Goal: Information Seeking & Learning: Learn about a topic

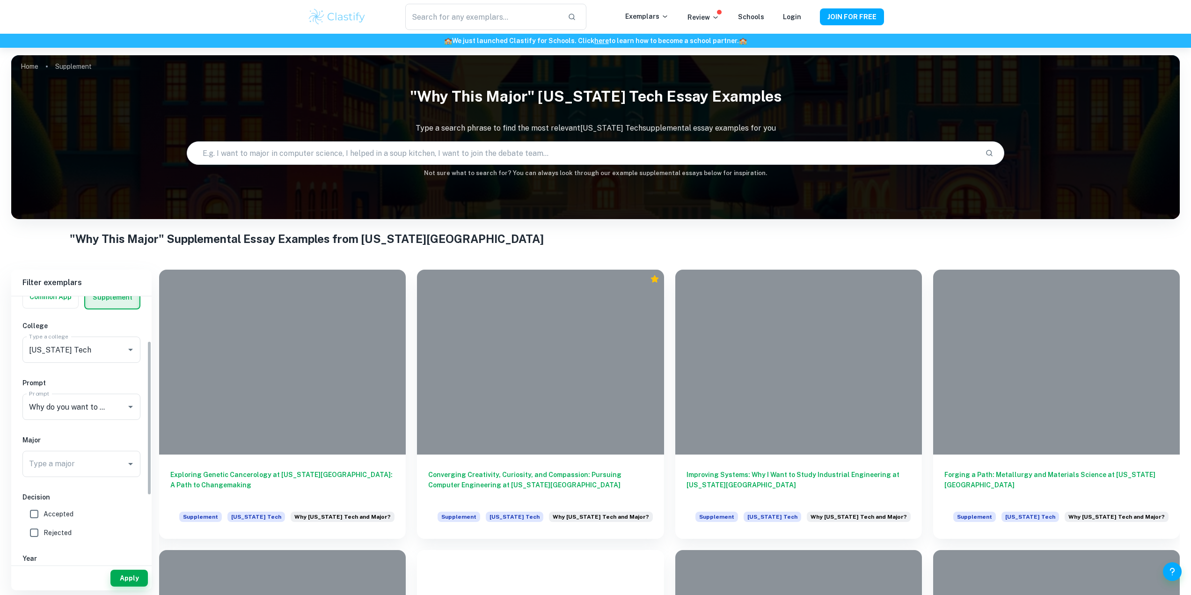
scroll to position [94, 0]
click at [92, 365] on input "Why do you want to study your chosen major, and why do you want to study that m…" at bounding box center [68, 367] width 83 height 18
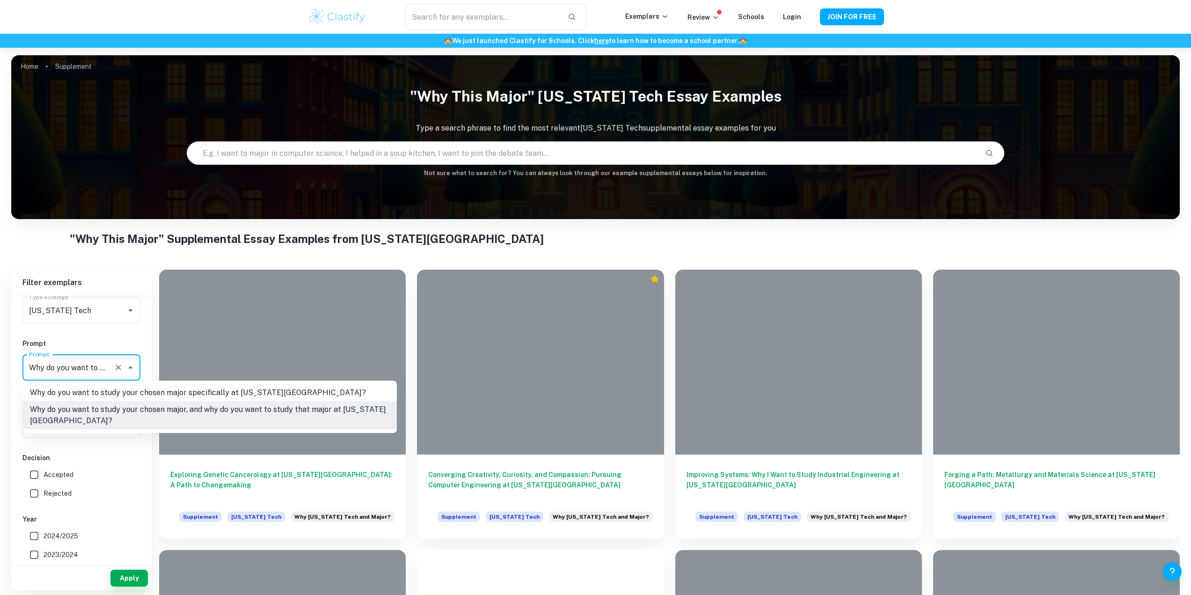
click at [226, 414] on li "Why do you want to study your chosen major, and why do you want to study that m…" at bounding box center [209, 415] width 374 height 28
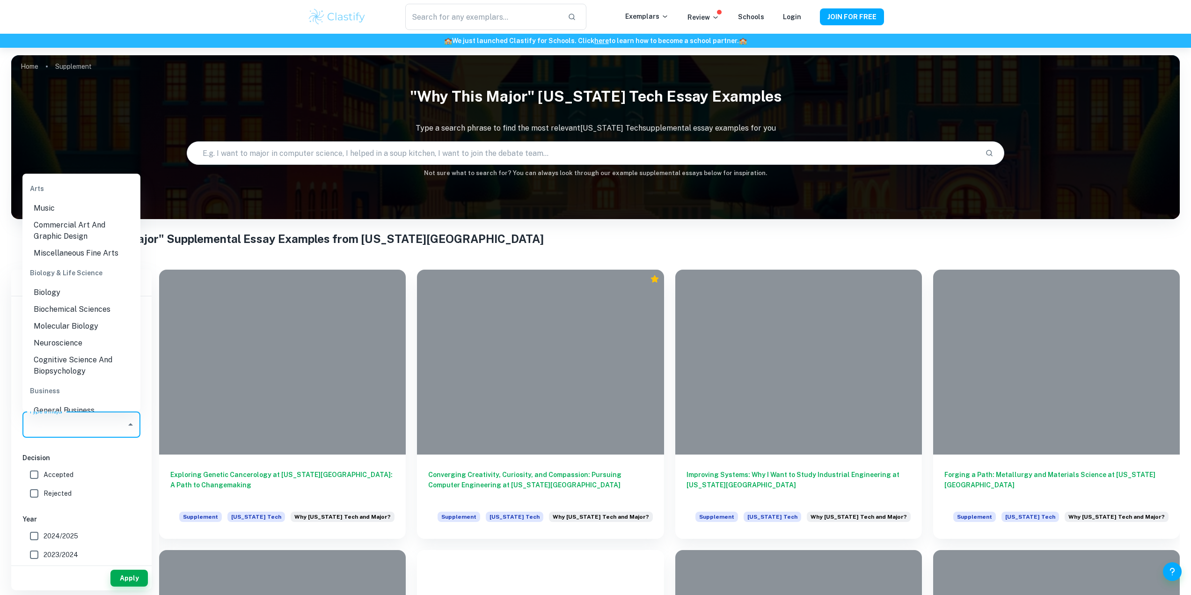
click at [96, 427] on input "Type a major" at bounding box center [74, 425] width 95 height 18
click at [83, 268] on li "Electrical Engineering" at bounding box center [81, 271] width 118 height 17
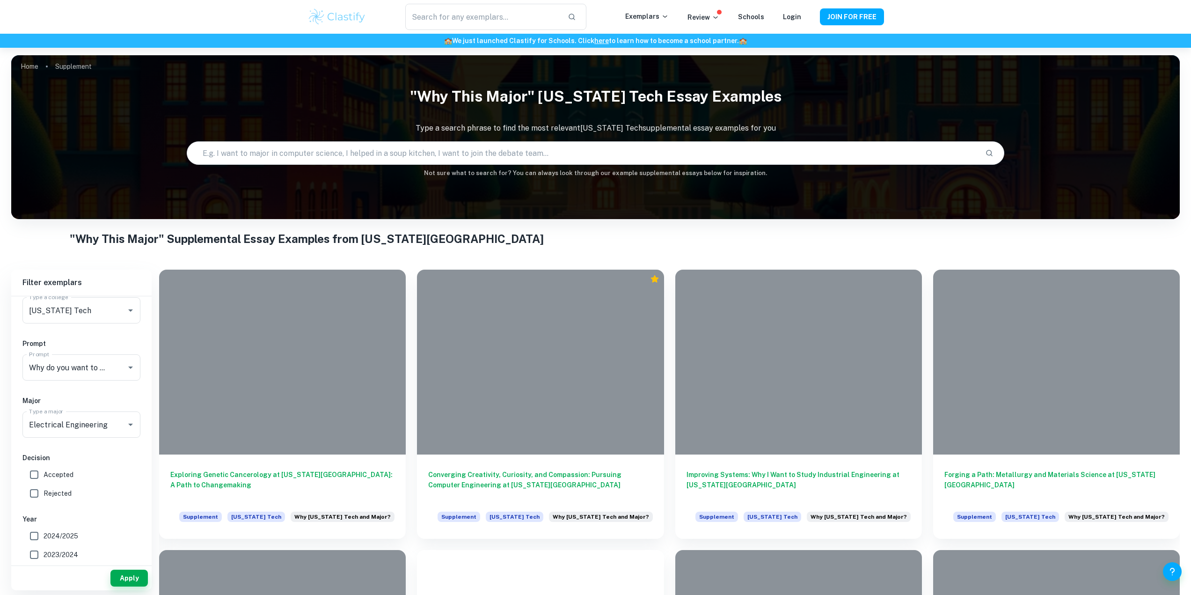
click at [53, 479] on span "Accepted" at bounding box center [59, 474] width 30 height 10
click at [44, 479] on input "Accepted" at bounding box center [34, 474] width 19 height 19
checkbox input "true"
click at [58, 435] on span "2024/2025" at bounding box center [61, 440] width 35 height 10
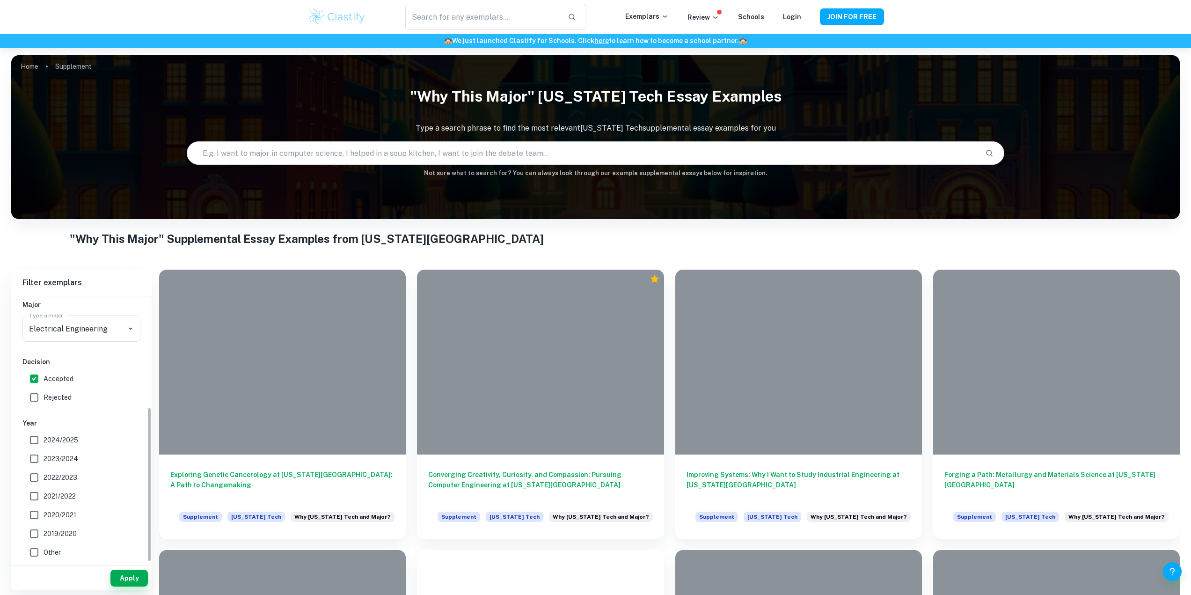
click at [44, 435] on input "2024/2025" at bounding box center [34, 440] width 19 height 19
checkbox input "true"
click at [131, 577] on button "Apply" at bounding box center [128, 577] width 37 height 17
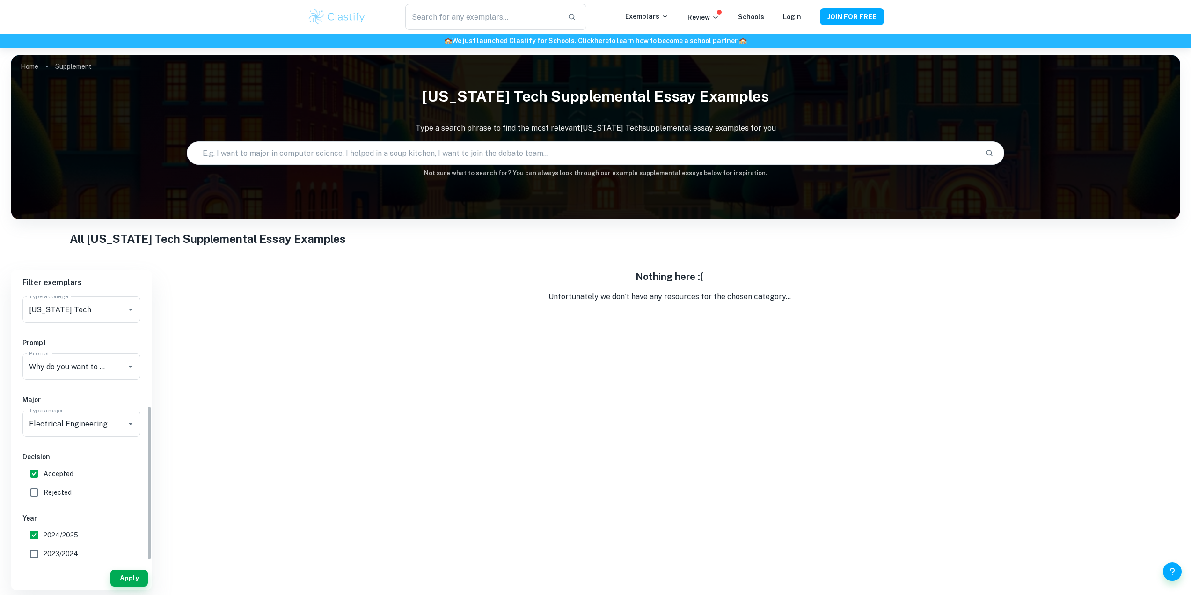
scroll to position [187, 0]
click at [53, 441] on span "2024/2025" at bounding box center [61, 442] width 35 height 10
click at [44, 441] on input "2024/2025" at bounding box center [34, 442] width 19 height 19
checkbox input "false"
click at [128, 582] on button "Apply" at bounding box center [128, 577] width 37 height 17
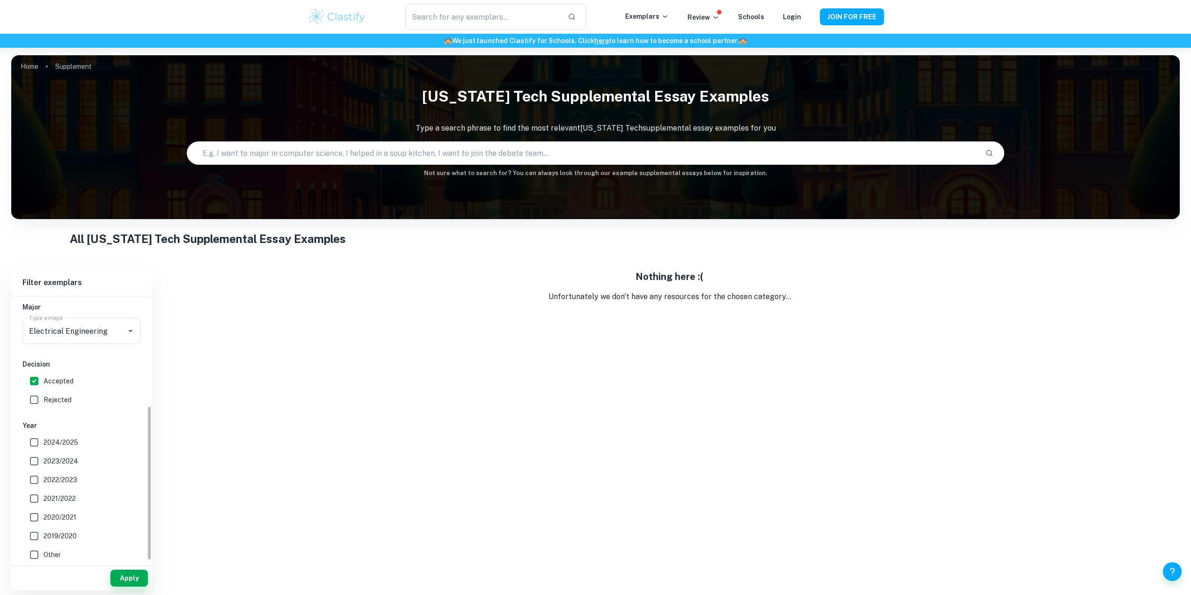
scroll to position [47, 0]
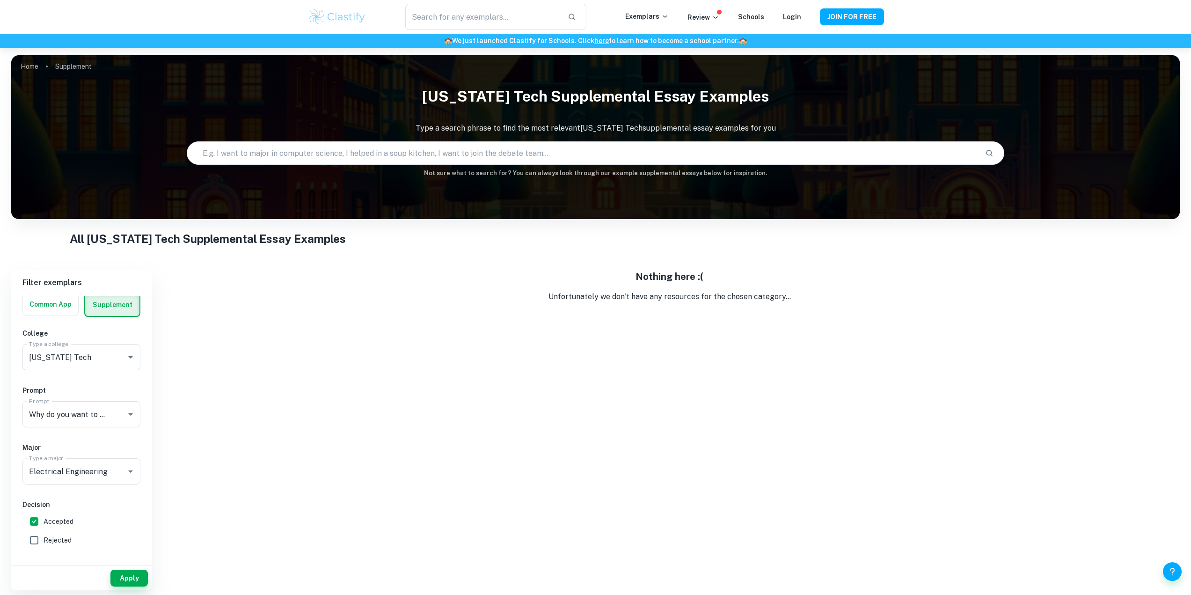
click at [60, 524] on span "Accepted" at bounding box center [59, 521] width 30 height 10
click at [44, 524] on input "Accepted" at bounding box center [34, 521] width 19 height 19
click at [135, 577] on button "Apply" at bounding box center [128, 577] width 37 height 17
click at [46, 516] on span "Accepted" at bounding box center [59, 521] width 30 height 10
click at [44, 516] on input "Accepted" at bounding box center [34, 521] width 19 height 19
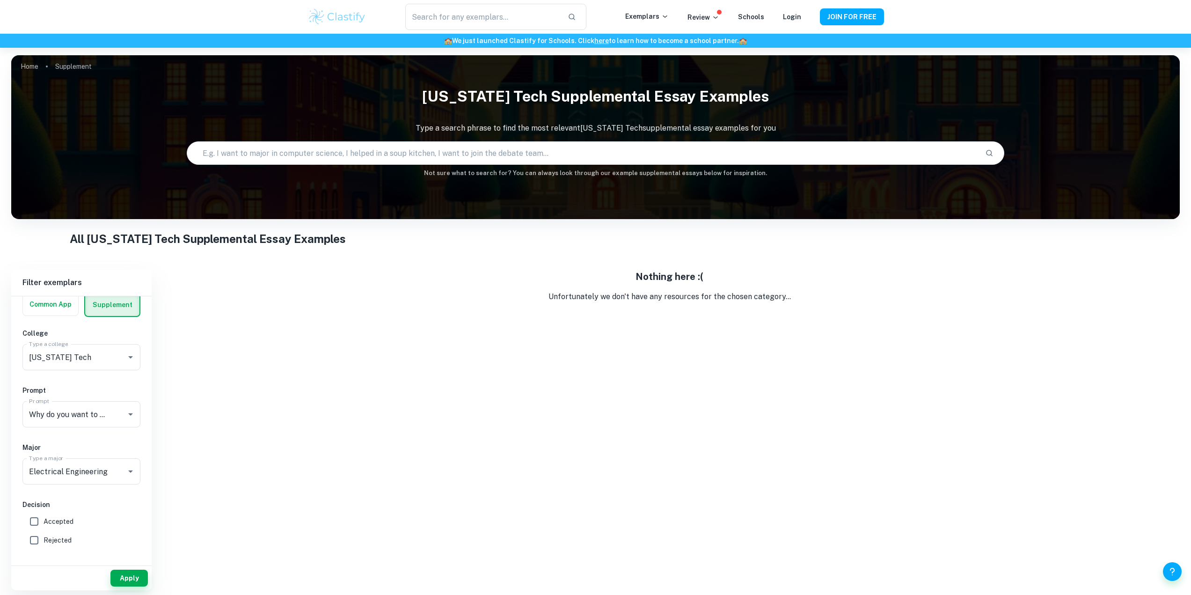
checkbox input "true"
click at [96, 410] on input "Why do you want to study your chosen major, and why do you want to study that m…" at bounding box center [68, 414] width 83 height 18
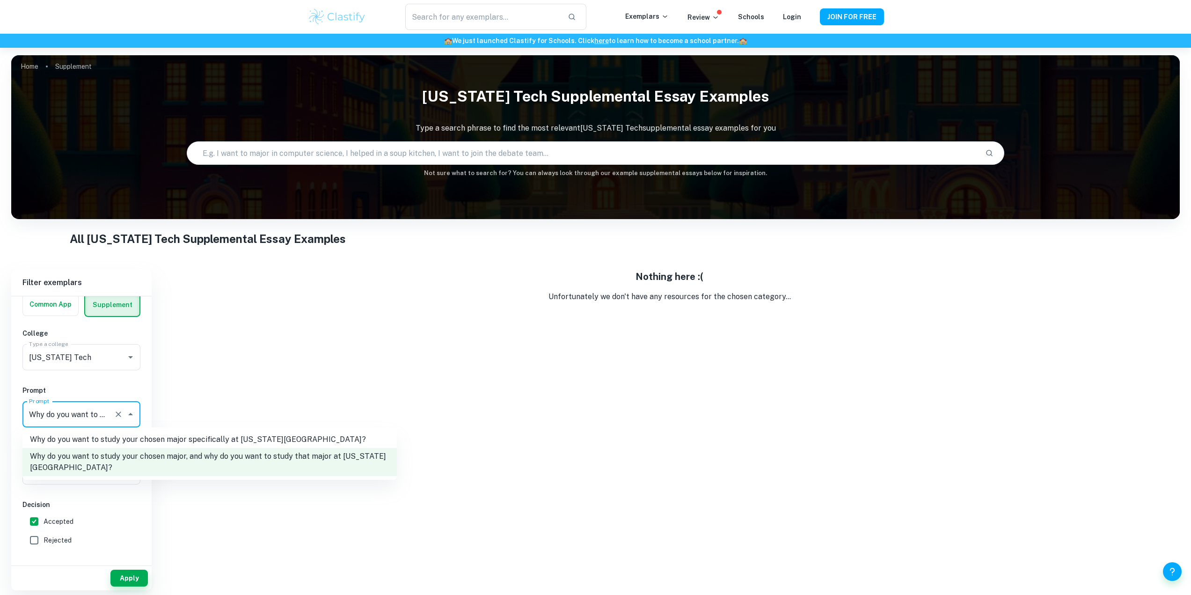
click at [129, 434] on li "Why do you want to study your chosen major specifically at [US_STATE][GEOGRAPHI…" at bounding box center [209, 439] width 374 height 17
type input "Why do you want to study your chosen major specifically at [US_STATE][GEOGRAPHI…"
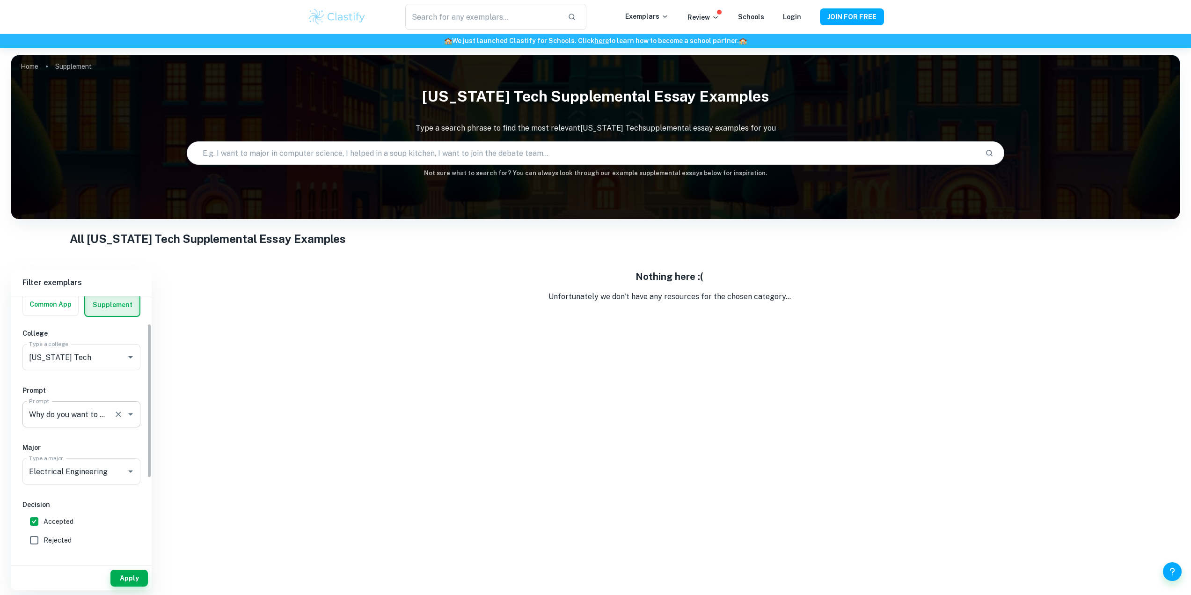
click at [104, 417] on input "Why do you want to study your chosen major specifically at [US_STATE][GEOGRAPHI…" at bounding box center [68, 414] width 83 height 18
click at [103, 377] on div "IB College Category Common App Supplement College Type a college [US_STATE] Tec…" at bounding box center [81, 476] width 140 height 455
click at [112, 418] on div at bounding box center [124, 414] width 24 height 13
click at [89, 420] on input "Why do you want to study your chosen major specifically at [US_STATE][GEOGRAPHI…" at bounding box center [68, 414] width 83 height 18
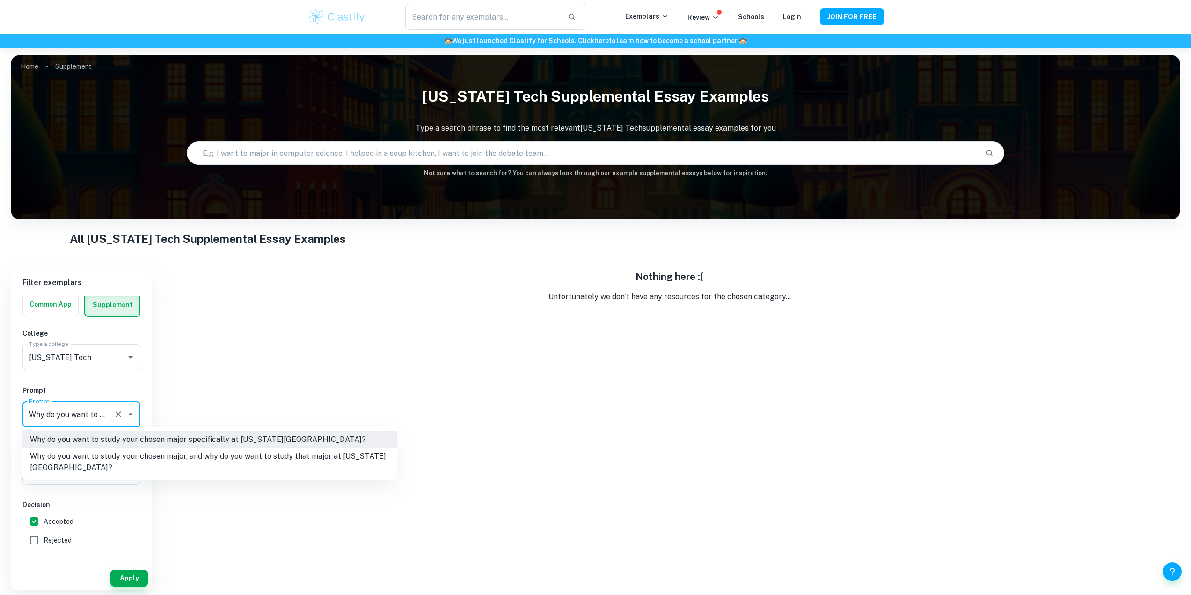
click at [89, 420] on input "Why do you want to study your chosen major specifically at [US_STATE][GEOGRAPHI…" at bounding box center [68, 414] width 83 height 18
click at [97, 389] on h6 "Prompt" at bounding box center [81, 390] width 118 height 10
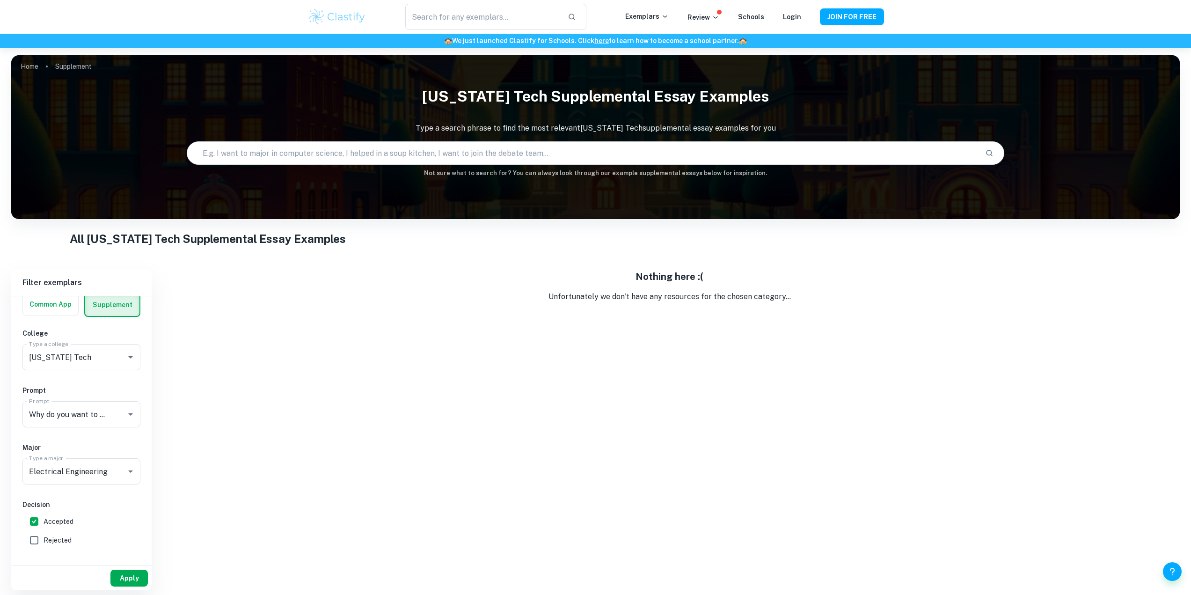
click at [127, 570] on button "Apply" at bounding box center [128, 577] width 37 height 17
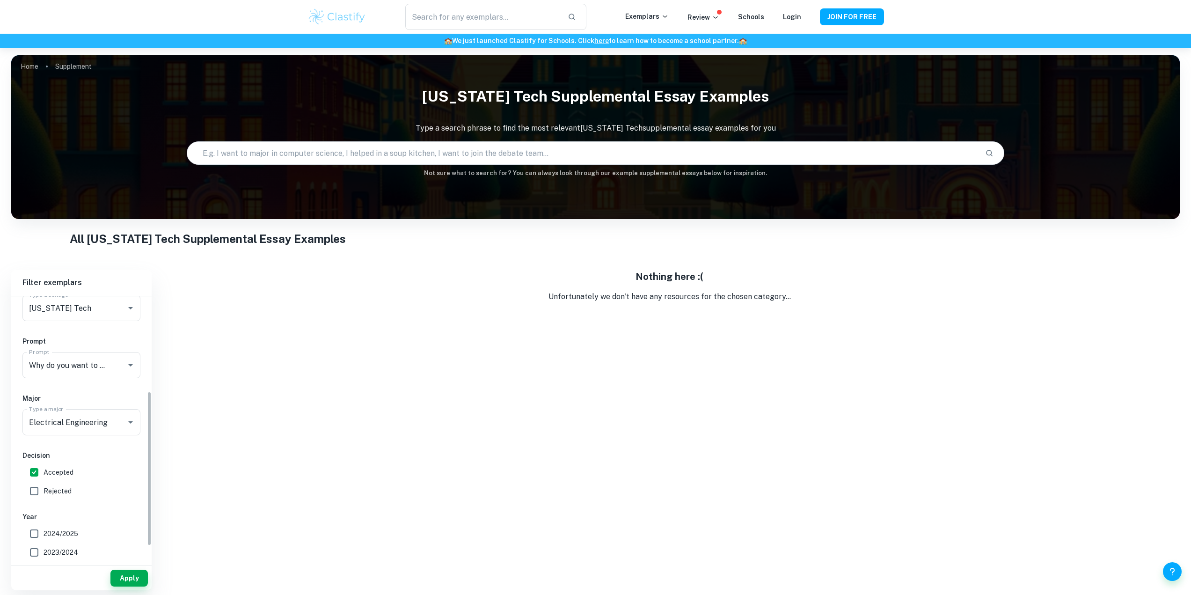
scroll to position [2, 0]
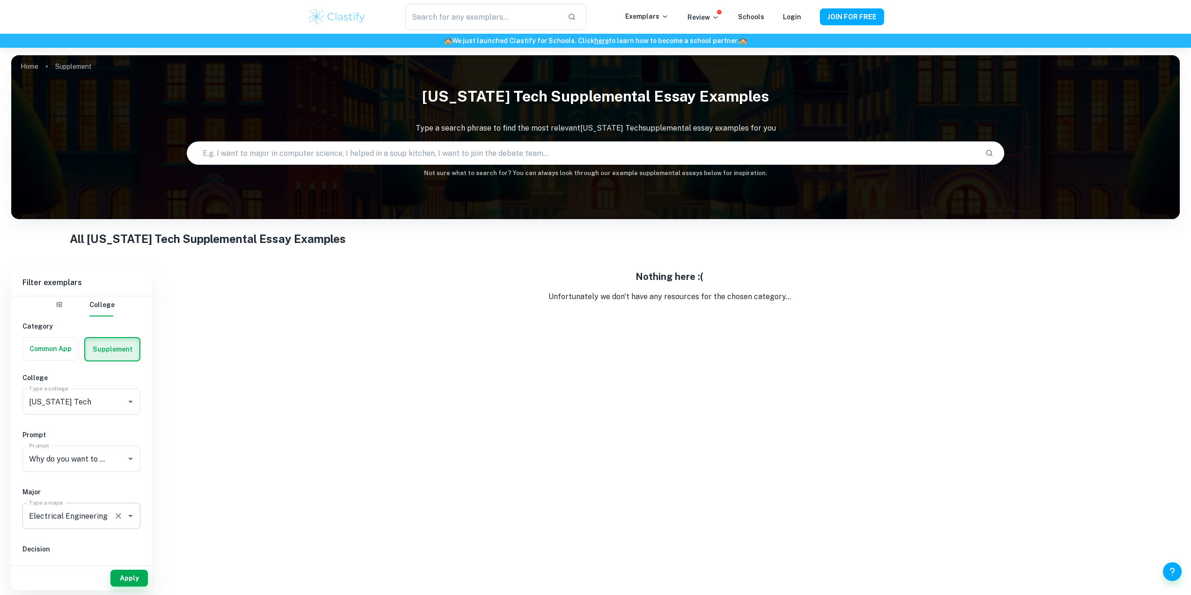
click at [120, 516] on icon "Clear" at bounding box center [118, 515] width 9 height 9
click at [95, 465] on input "Why do you want to study your chosen major specifically at [US_STATE][GEOGRAPHI…" at bounding box center [68, 459] width 83 height 18
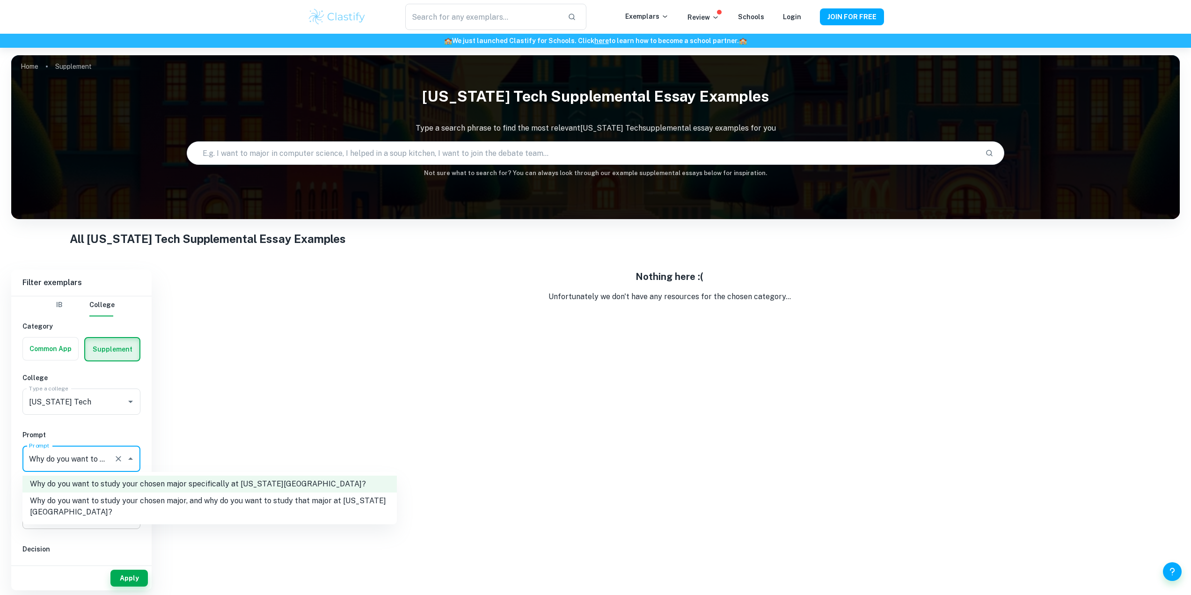
click at [118, 504] on li "Why do you want to study your chosen major, and why do you want to study that m…" at bounding box center [209, 506] width 374 height 28
type input "Why do you want to study your chosen major, and why do you want to study that m…"
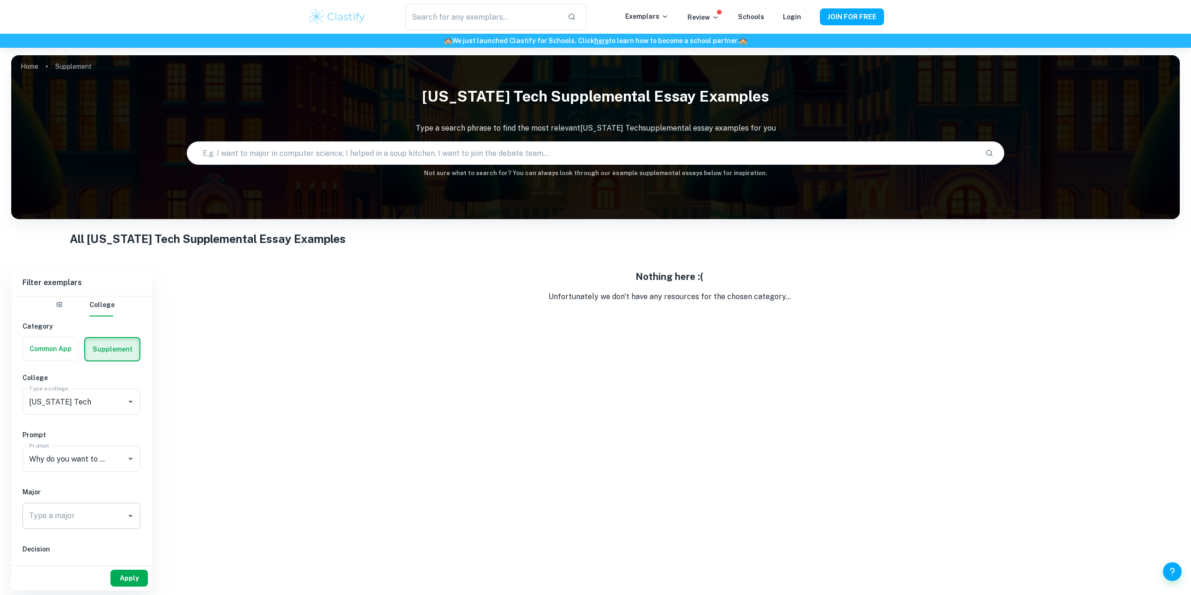
click at [121, 576] on button "Apply" at bounding box center [128, 577] width 37 height 17
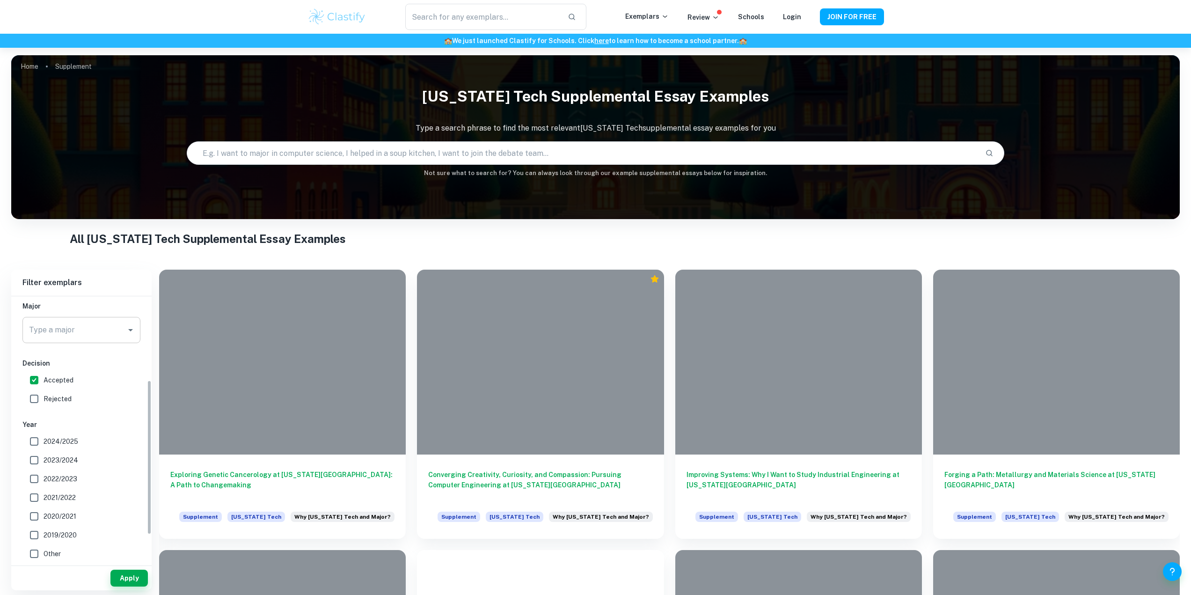
scroll to position [190, 0]
click at [516, 484] on h6 "Converging Creativity, Curiosity, and Compassion: Pursuing Computer Engineering…" at bounding box center [540, 482] width 224 height 31
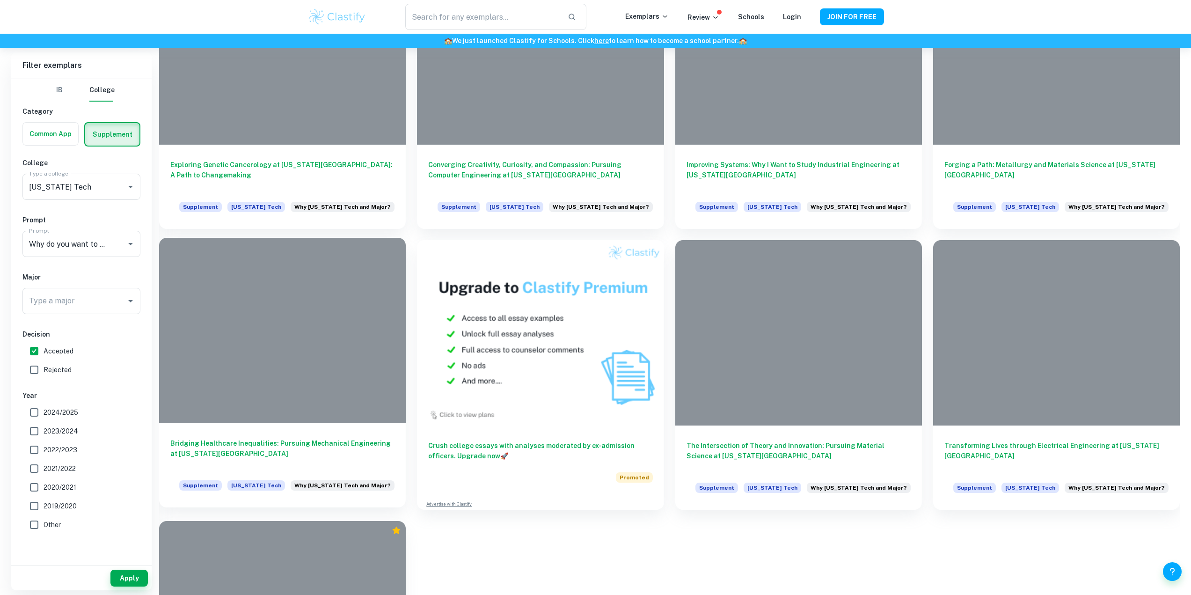
scroll to position [374, 0]
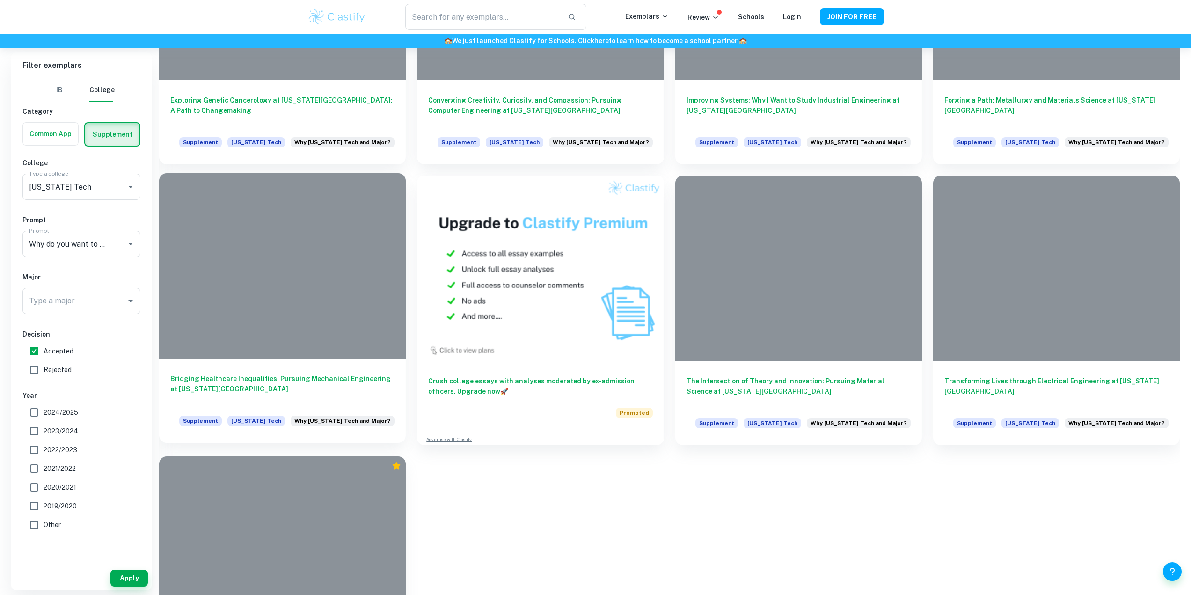
click at [303, 375] on h6 "Bridging Healthcare Inequalities: Pursuing Mechanical Engineering at [US_STATE]…" at bounding box center [282, 388] width 224 height 31
